Goal: Obtain resource: Download file/media

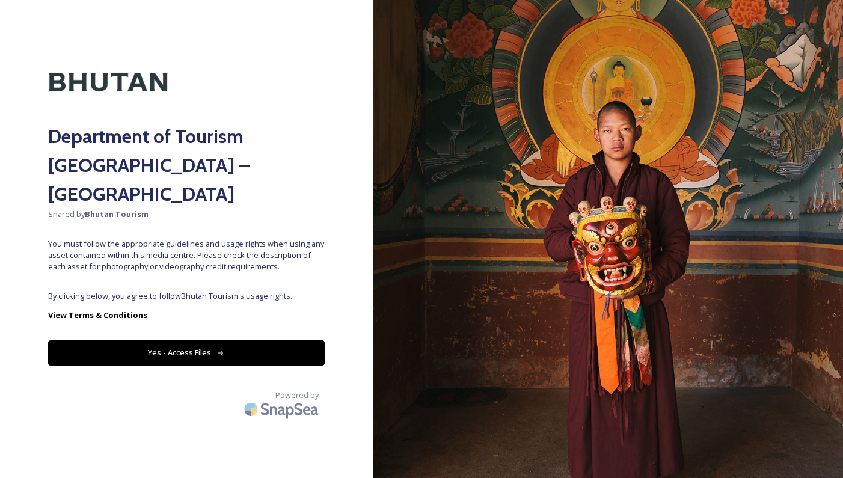
click at [185, 256] on div "Department of Tourism [GEOGRAPHIC_DATA] – Brand Centre Shared by Bhutan Tourism…" at bounding box center [186, 239] width 373 height 382
click at [188, 340] on button "Yes - Access Files" at bounding box center [186, 352] width 277 height 25
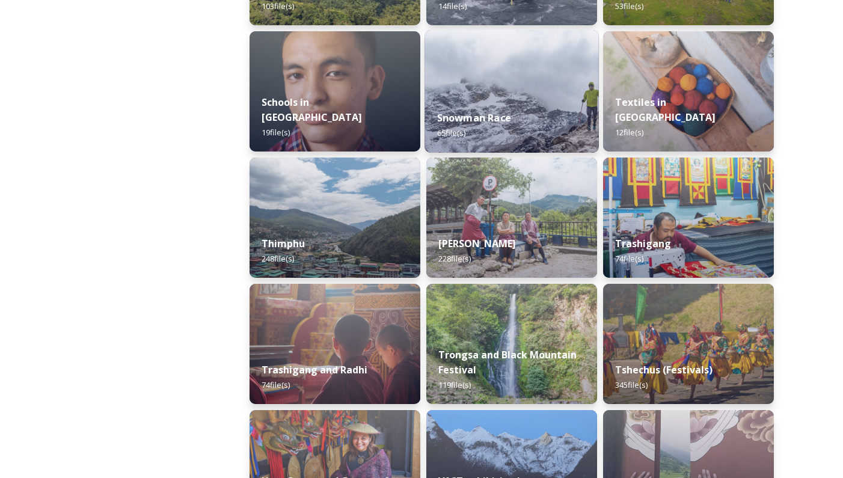
scroll to position [1302, 0]
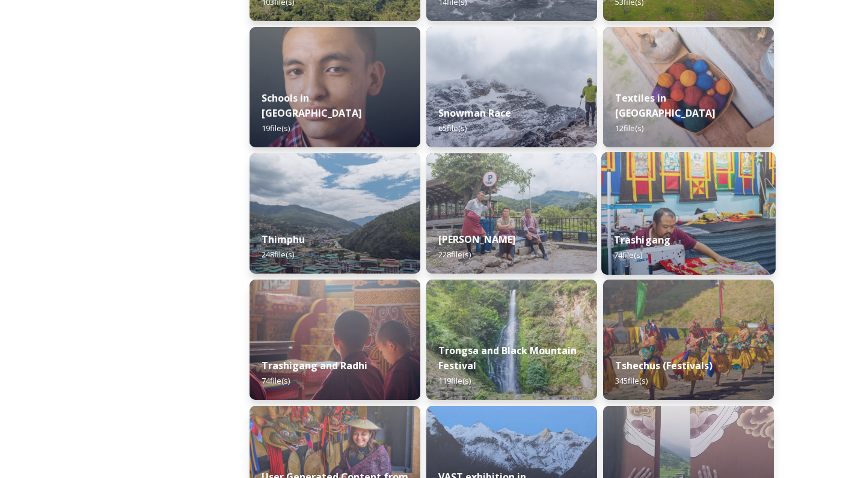
click at [673, 228] on div "Trashigang 74 file(s)" at bounding box center [688, 247] width 174 height 55
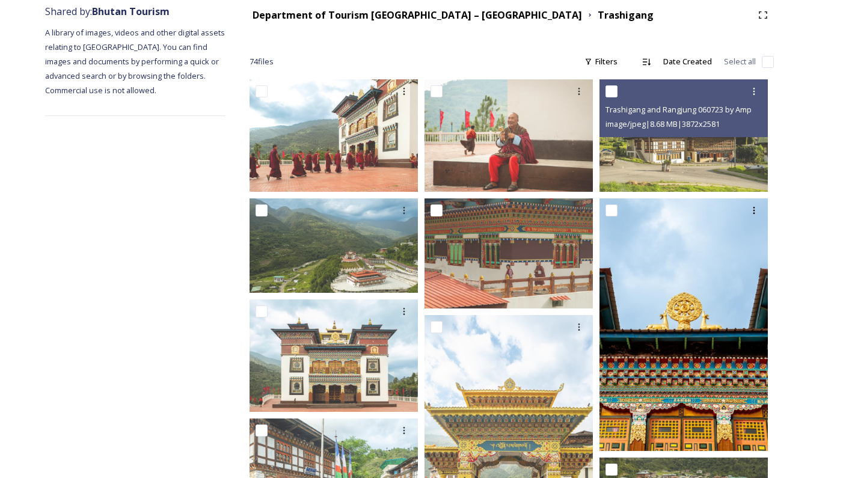
scroll to position [150, 0]
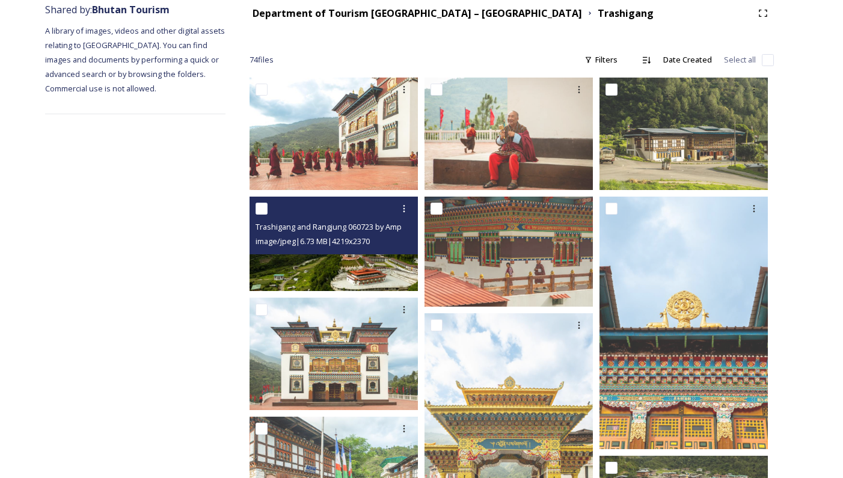
click at [371, 251] on div "Trashigang and Rangjung 060723 by Amp Sripimanwat-6.jpg image/jpeg | 6.73 MB | …" at bounding box center [334, 226] width 168 height 58
click at [364, 264] on img at bounding box center [334, 244] width 168 height 94
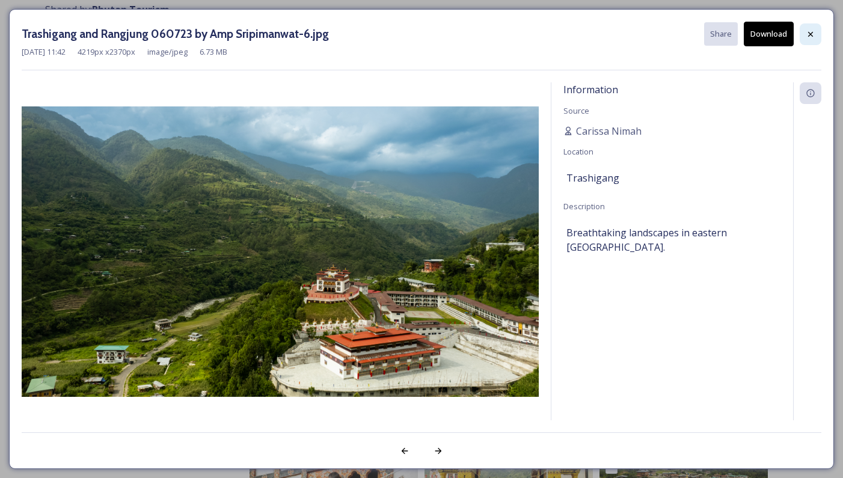
click at [814, 34] on icon at bounding box center [811, 34] width 10 height 10
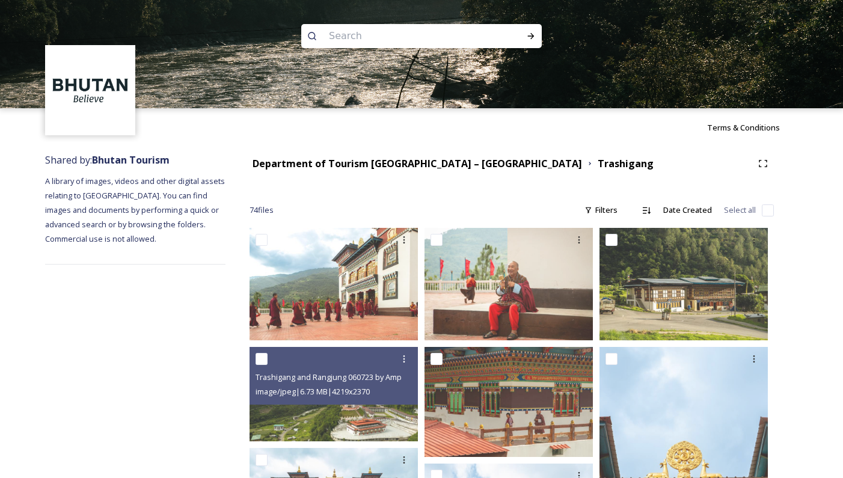
scroll to position [0, 0]
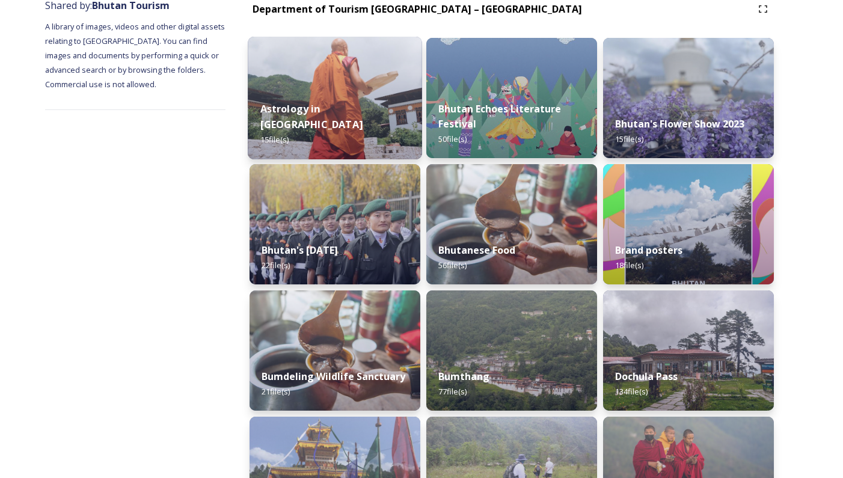
scroll to position [158, 0]
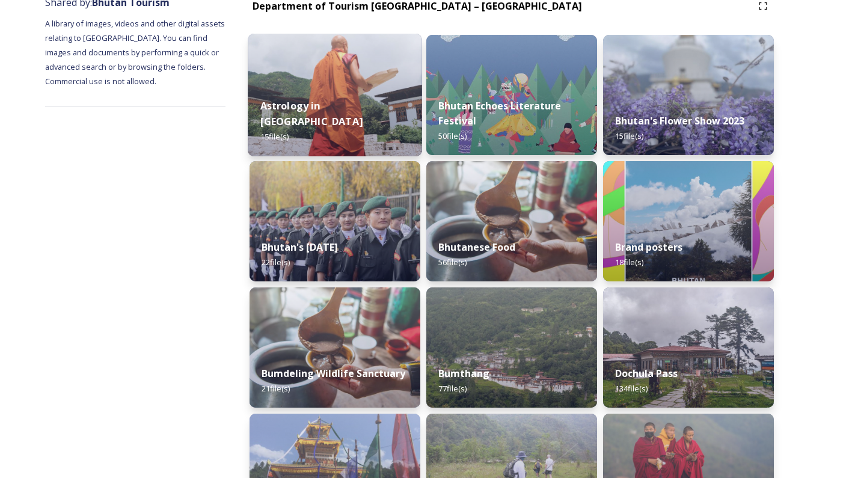
click at [354, 105] on div "Astrology in [GEOGRAPHIC_DATA] 15 file(s)" at bounding box center [335, 122] width 174 height 70
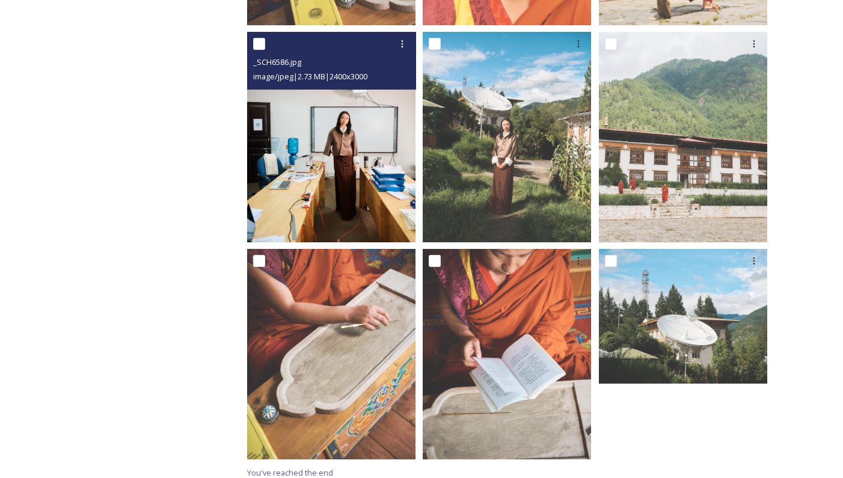
scroll to position [855, 0]
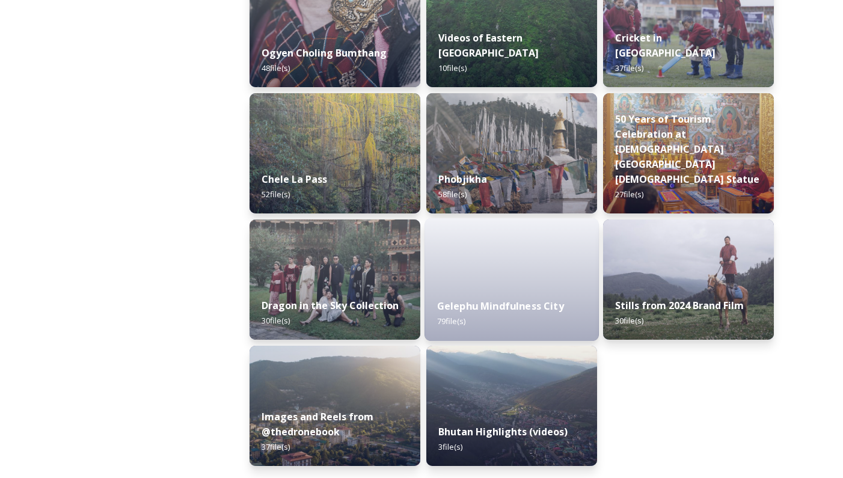
scroll to position [1994, 0]
click at [487, 308] on strong "Gelephu Mindfulness City" at bounding box center [500, 306] width 127 height 13
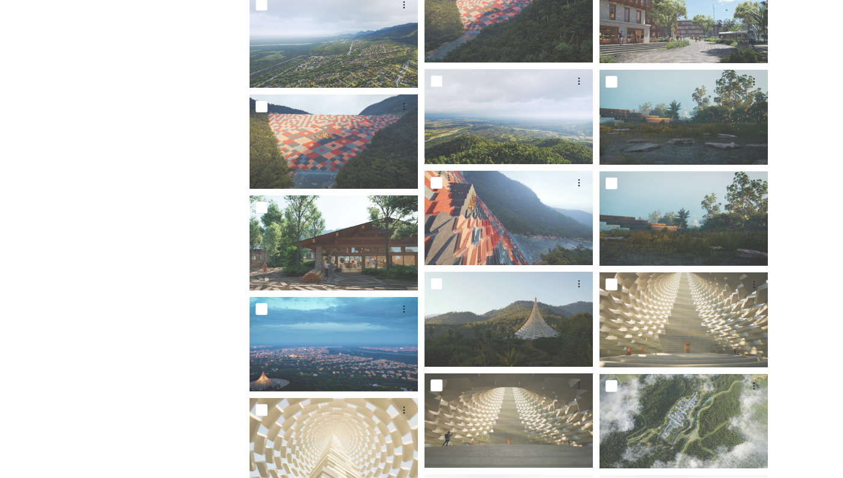
scroll to position [1786, 0]
